Goal: Information Seeking & Learning: Learn about a topic

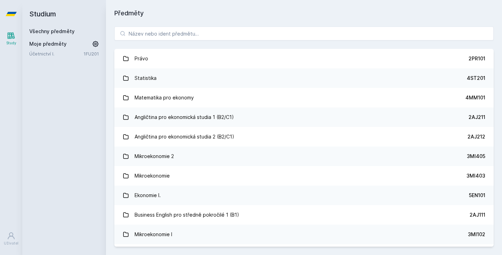
click at [360, 1] on div "Předměty Právo 2PR101 Statistika 4ST201 Matematika pro ekonomy 4MM101 Angličtin…" at bounding box center [304, 127] width 396 height 255
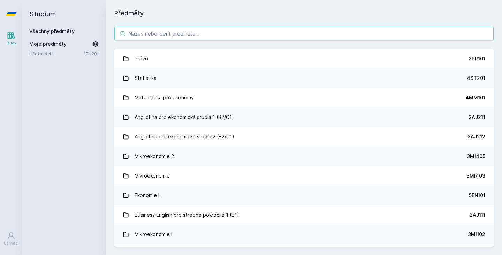
click at [224, 35] on input "search" at bounding box center [304, 34] width 380 height 14
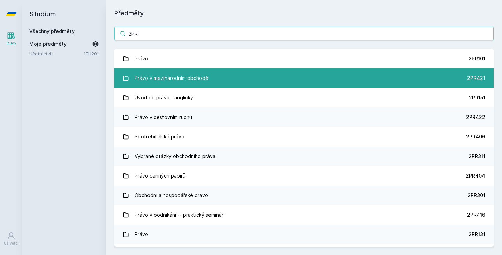
type input "2PR"
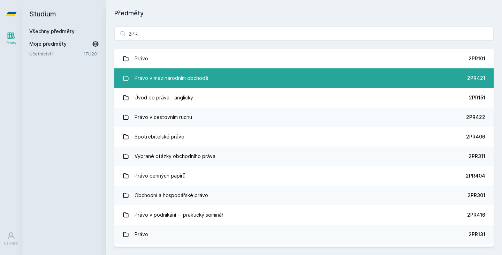
click at [164, 78] on div "Právo v mezinárodním obchodě" at bounding box center [172, 78] width 74 height 14
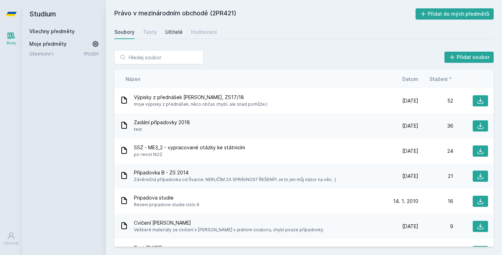
click at [170, 27] on link "Učitelé" at bounding box center [173, 32] width 17 height 14
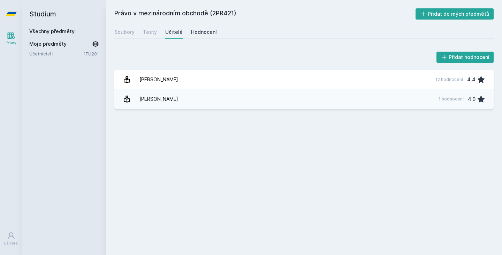
click at [200, 32] on div "Hodnocení" at bounding box center [204, 32] width 26 height 7
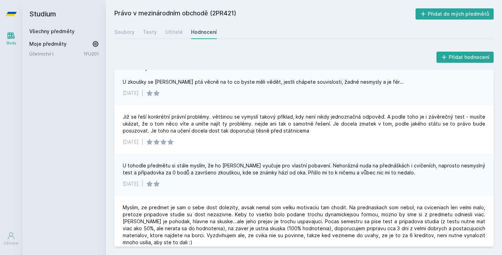
scroll to position [508, 0]
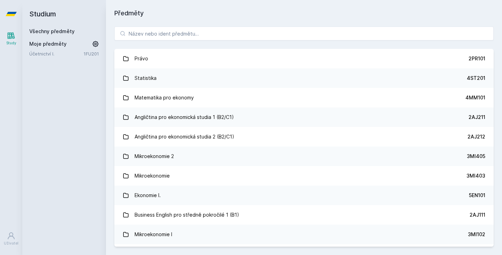
click at [213, 25] on div "Právo 2PR101 Statistika 4ST201 Matematika pro ekonomy 4MM101 Angličtina pro eko…" at bounding box center [304, 136] width 396 height 237
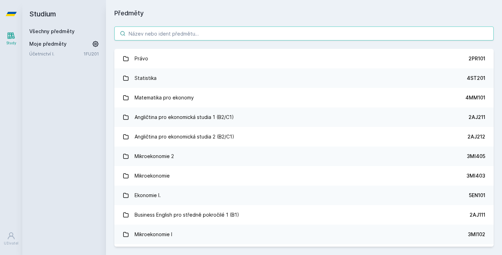
click at [213, 32] on input "search" at bounding box center [304, 34] width 380 height 14
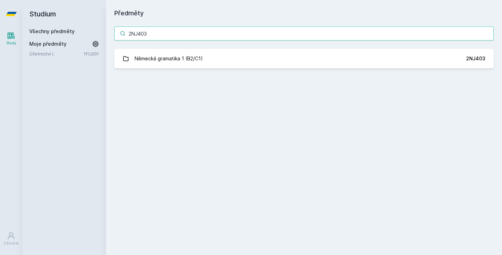
type input "2NJ403"
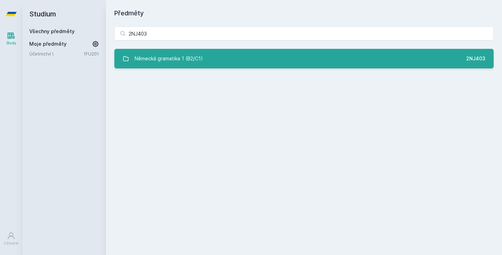
click at [149, 54] on div "Německá gramatika 1 (B2/C1)" at bounding box center [169, 59] width 68 height 14
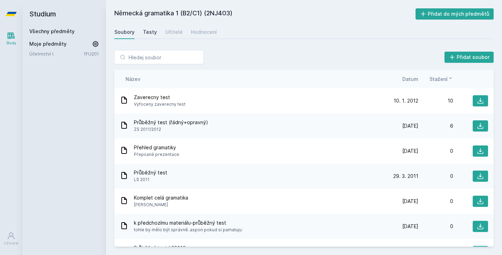
click at [144, 36] on link "Testy" at bounding box center [150, 32] width 14 height 14
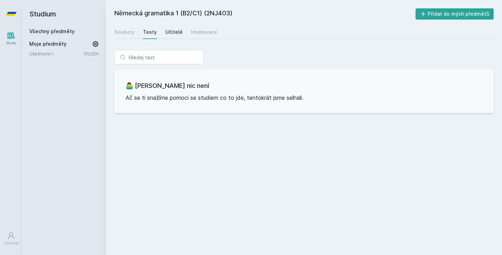
click at [175, 35] on div "Učitelé" at bounding box center [173, 32] width 17 height 7
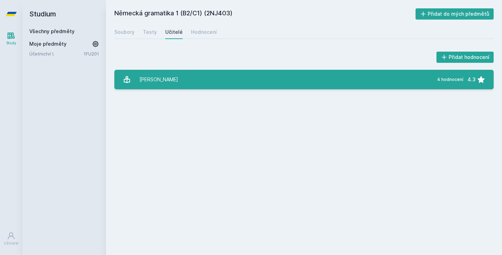
click at [168, 79] on div "[PERSON_NAME]" at bounding box center [159, 80] width 39 height 14
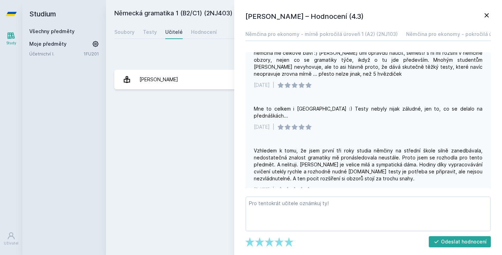
scroll to position [95, 0]
click at [164, 179] on div "Německá gramatika 1 (B2/C1) (2NJ403) Přidat do mých předmětů [GEOGRAPHIC_DATA] …" at bounding box center [304, 127] width 380 height 238
click at [145, 60] on div "Přidat hodnocení" at bounding box center [304, 57] width 380 height 14
click at [488, 8] on div "[PERSON_NAME] – Hodnocení (4.3) Němčina pro ekonomy - mírně pokročilá úroveň 1 …" at bounding box center [368, 127] width 268 height 255
click at [475, 7] on div "[PERSON_NAME] – Hodnocení (4.3) Němčina pro ekonomy - mírně pokročilá úroveň 1 …" at bounding box center [368, 127] width 268 height 255
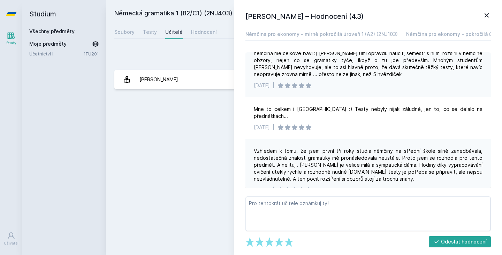
click at [487, 15] on icon at bounding box center [487, 15] width 4 height 4
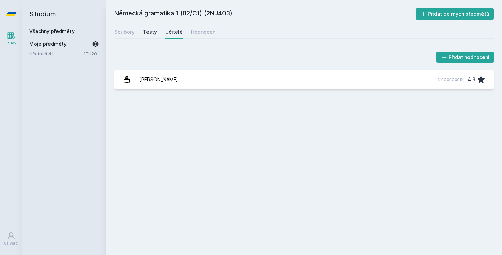
click at [146, 31] on div "Testy" at bounding box center [150, 32] width 14 height 7
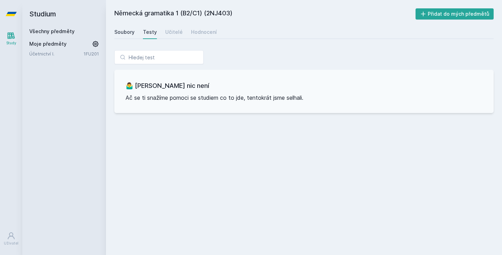
click at [134, 35] on div "Soubory" at bounding box center [124, 32] width 20 height 7
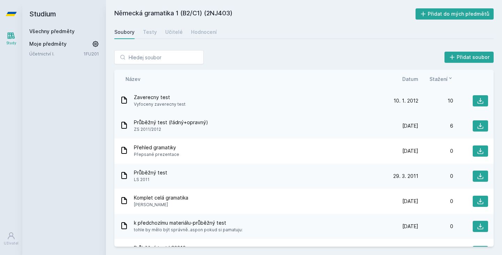
click at [155, 100] on span "Zaverecny test" at bounding box center [160, 97] width 52 height 7
click at [149, 103] on span "Vyfoceny zaverecny test" at bounding box center [160, 104] width 52 height 7
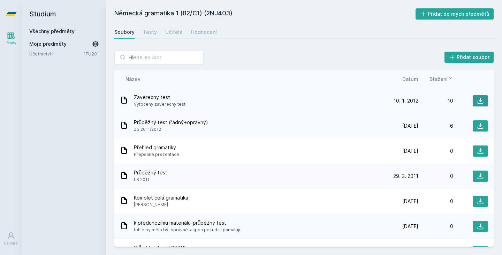
click at [477, 102] on button at bounding box center [480, 100] width 15 height 11
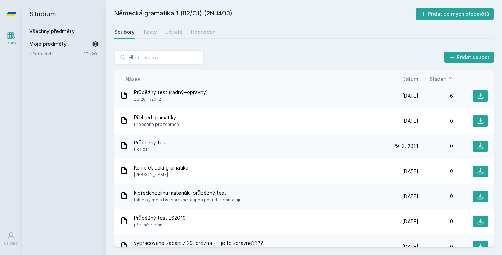
scroll to position [31, 0]
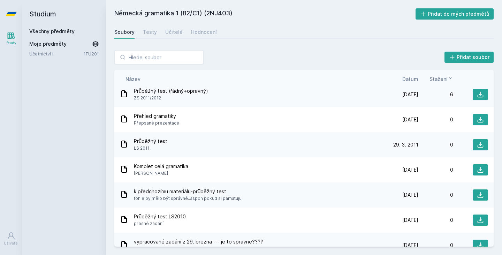
click at [258, 49] on div "Přidat soubor Řazení: Název Datum Stažení Název Datum Stažení Zaverecny test Vy…" at bounding box center [304, 148] width 396 height 213
